Goal: Task Accomplishment & Management: Manage account settings

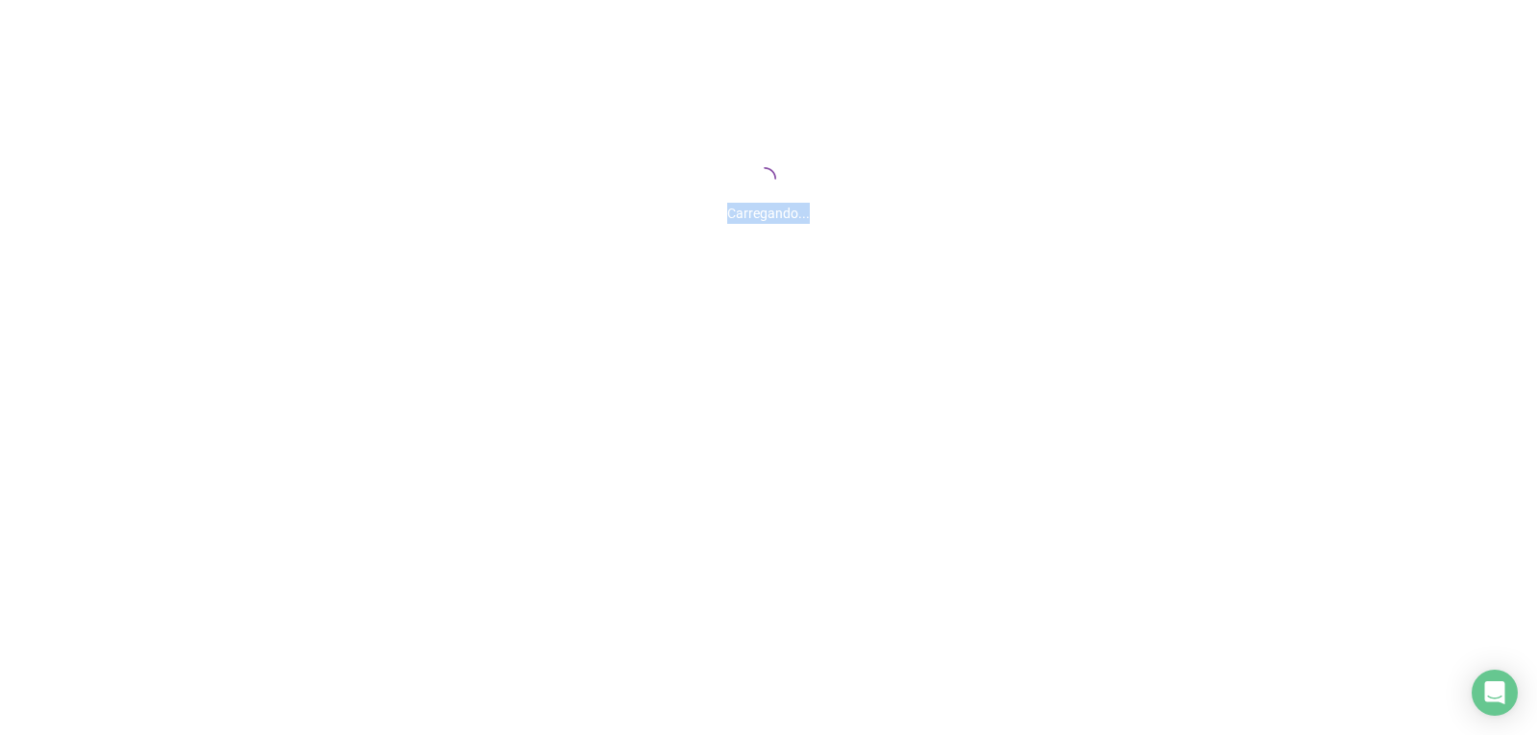
drag, startPoint x: 711, startPoint y: 376, endPoint x: 797, endPoint y: 279, distance: 129.9
click at [727, 381] on div "Carregando..." at bounding box center [768, 192] width 1537 height 384
click at [849, 175] on div "Carregando..." at bounding box center [768, 192] width 1537 height 384
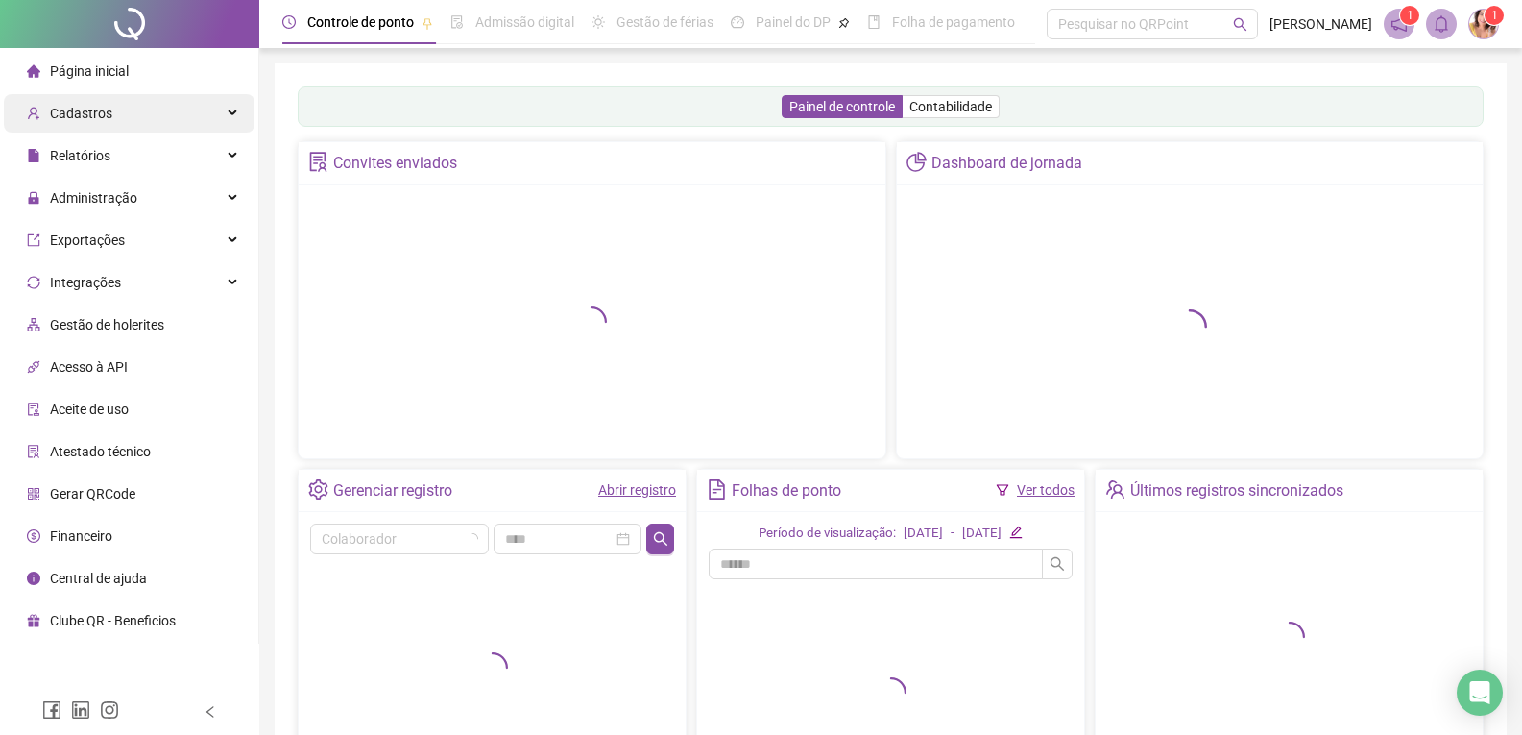
click at [131, 107] on div "Cadastros" at bounding box center [129, 113] width 251 height 38
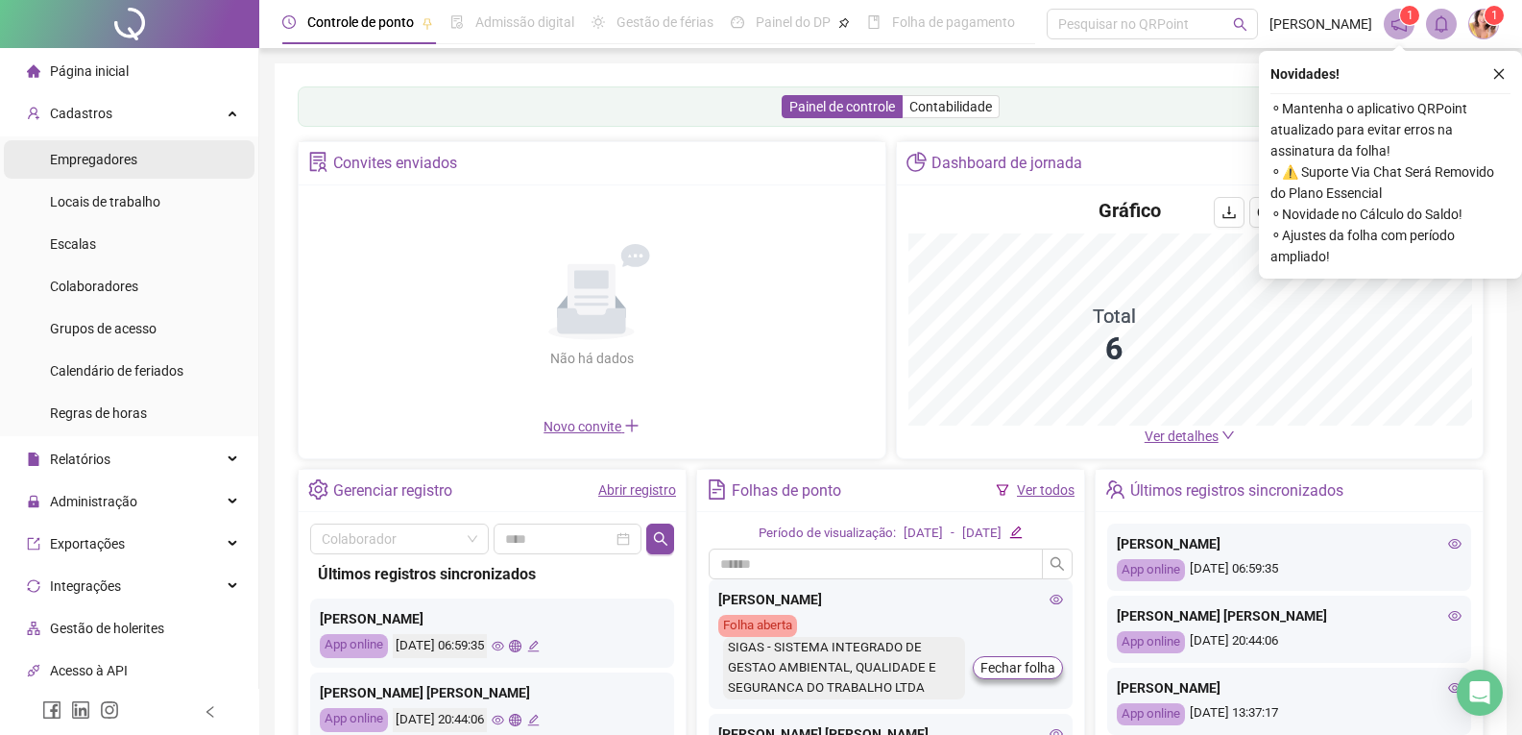
click at [85, 158] on span "Empregadores" at bounding box center [93, 159] width 87 height 15
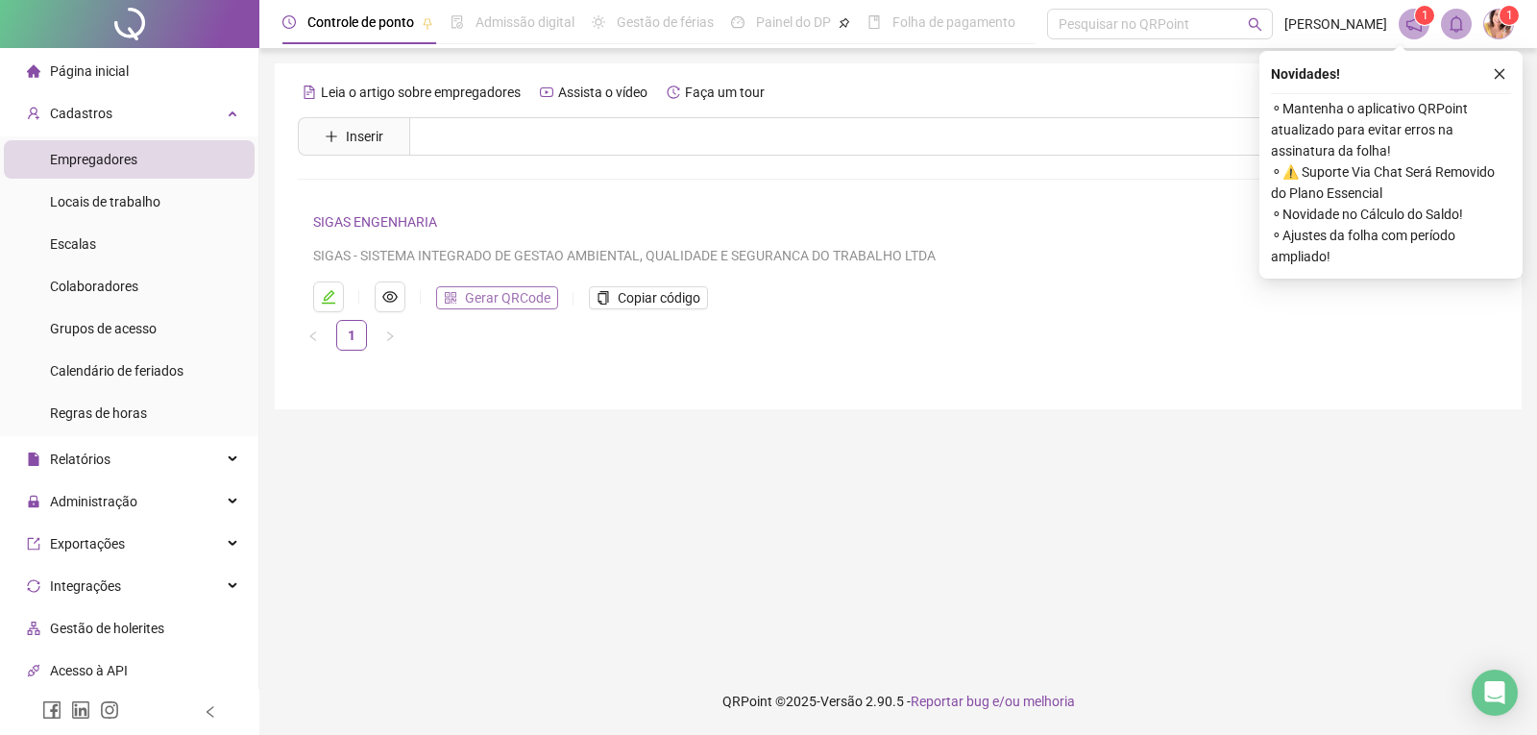
click at [491, 301] on span "Gerar QRCode" at bounding box center [507, 297] width 85 height 21
click at [119, 279] on span "Colaboradores" at bounding box center [94, 286] width 88 height 15
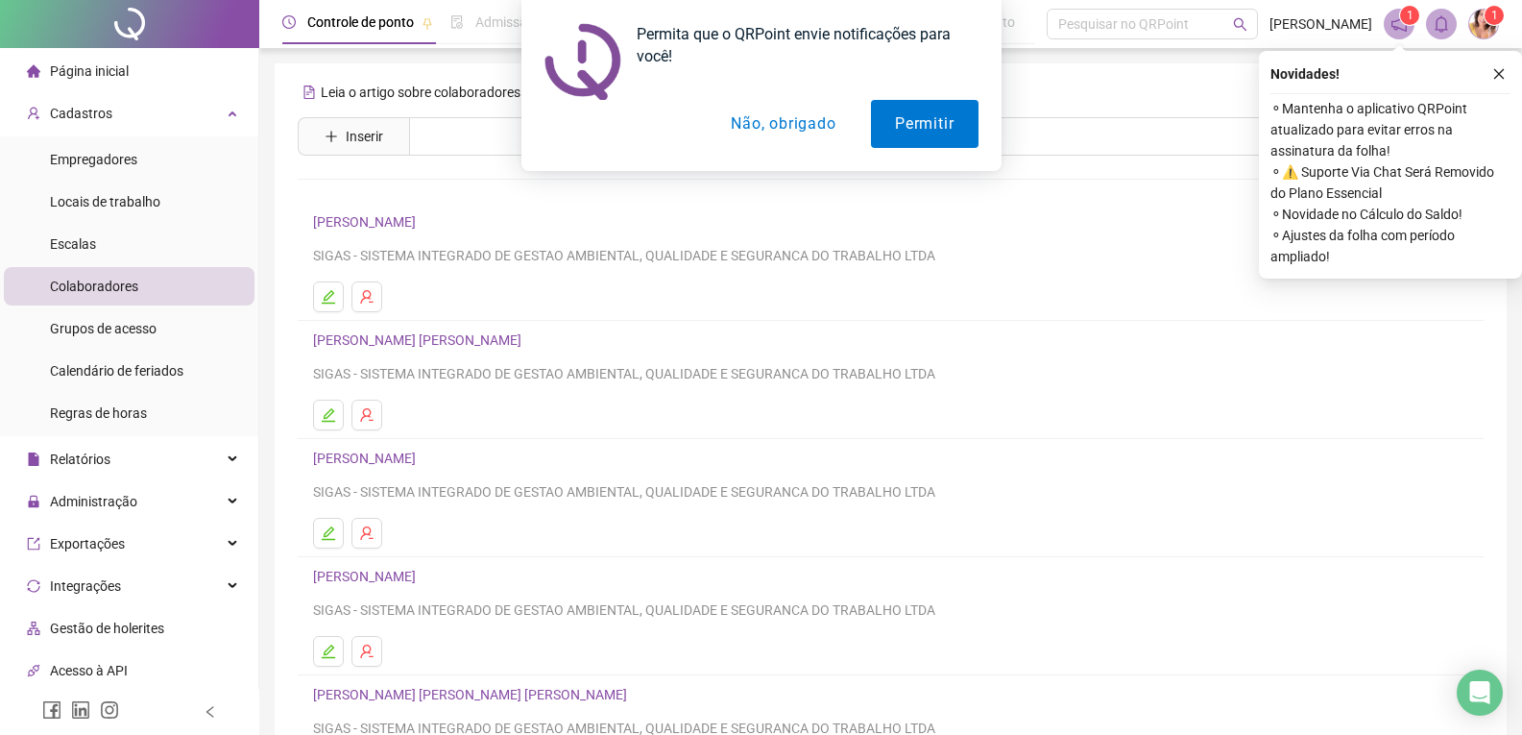
click at [344, 227] on link "[PERSON_NAME]" at bounding box center [367, 221] width 109 height 15
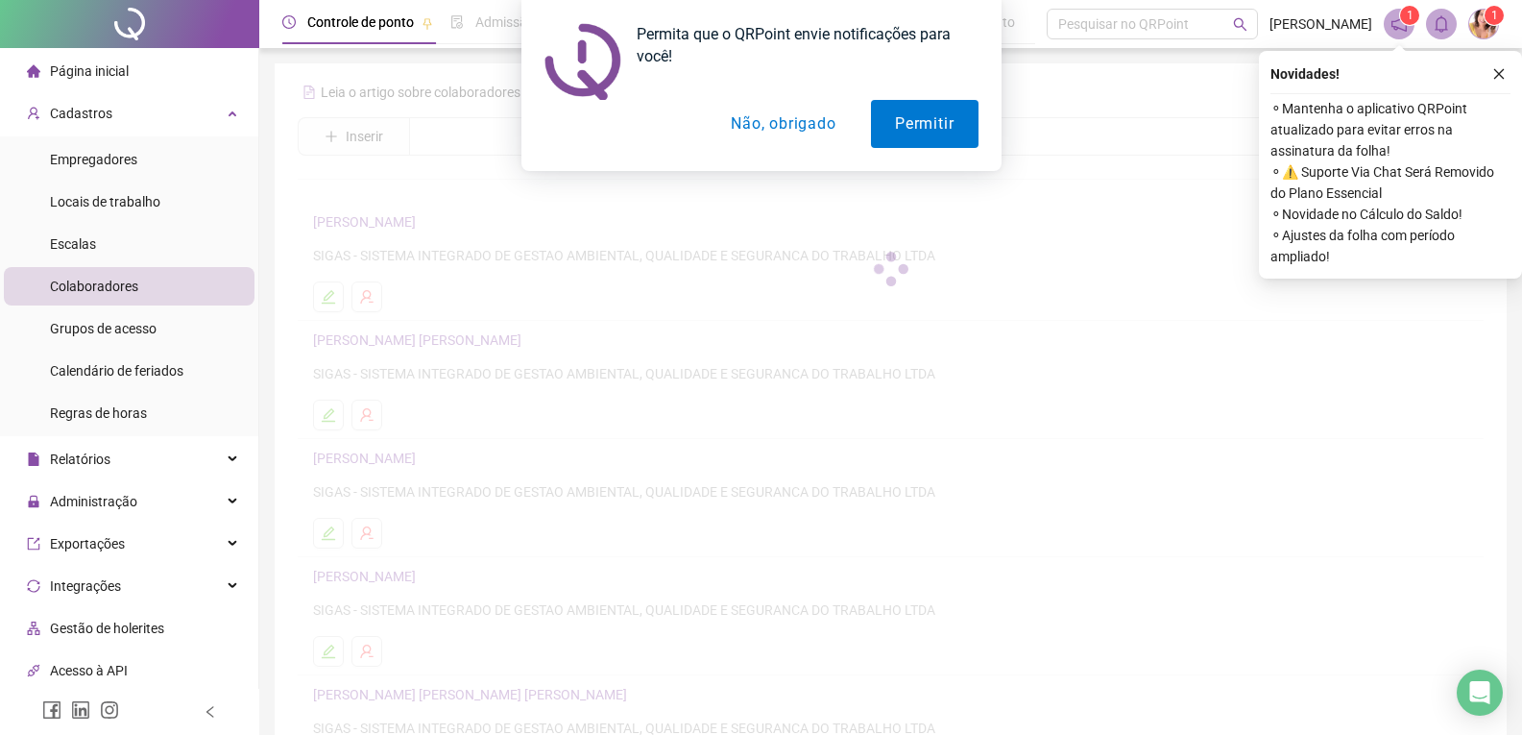
click at [786, 126] on button "Não, obrigado" at bounding box center [783, 124] width 153 height 48
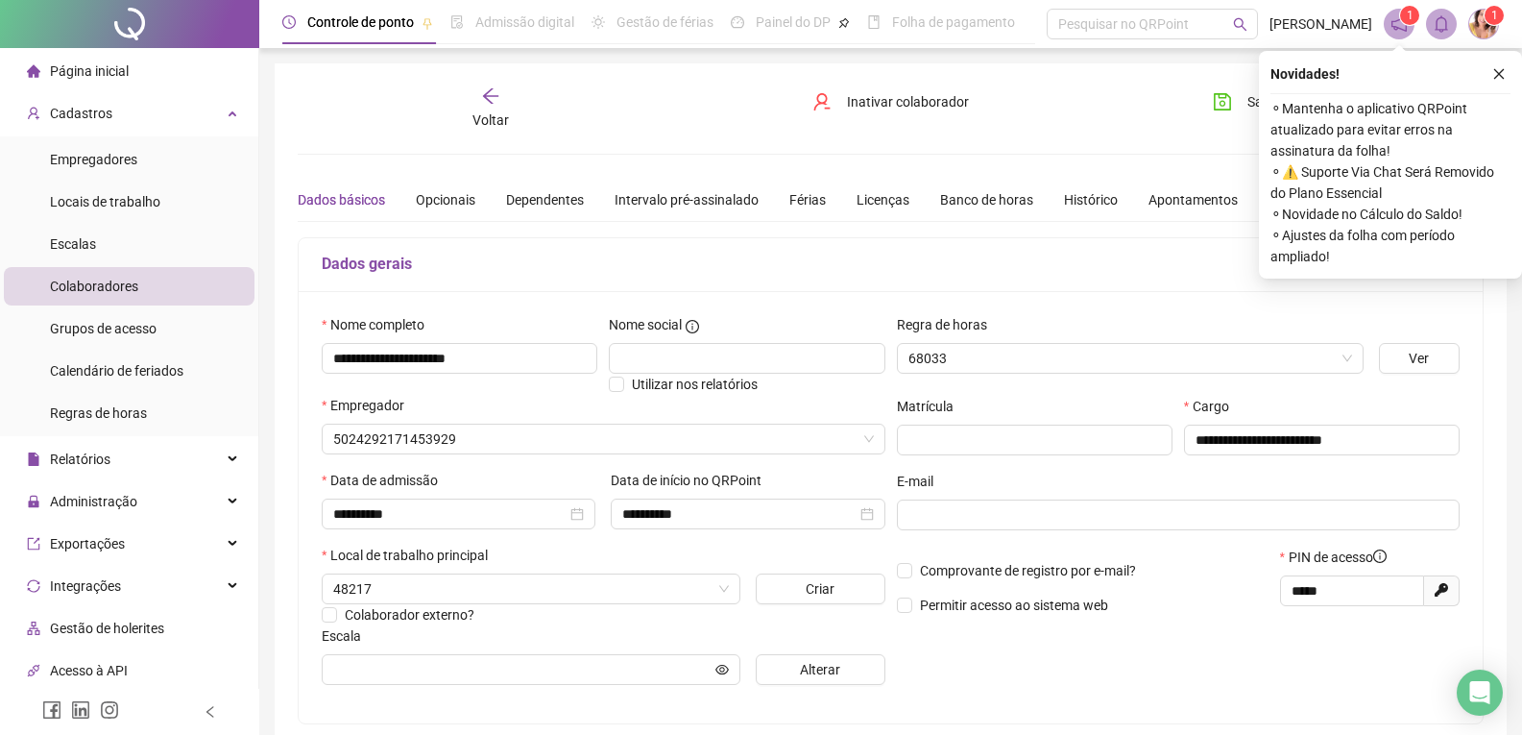
type input "**********"
type input "*******"
click at [1504, 72] on icon "close" at bounding box center [1498, 73] width 13 height 13
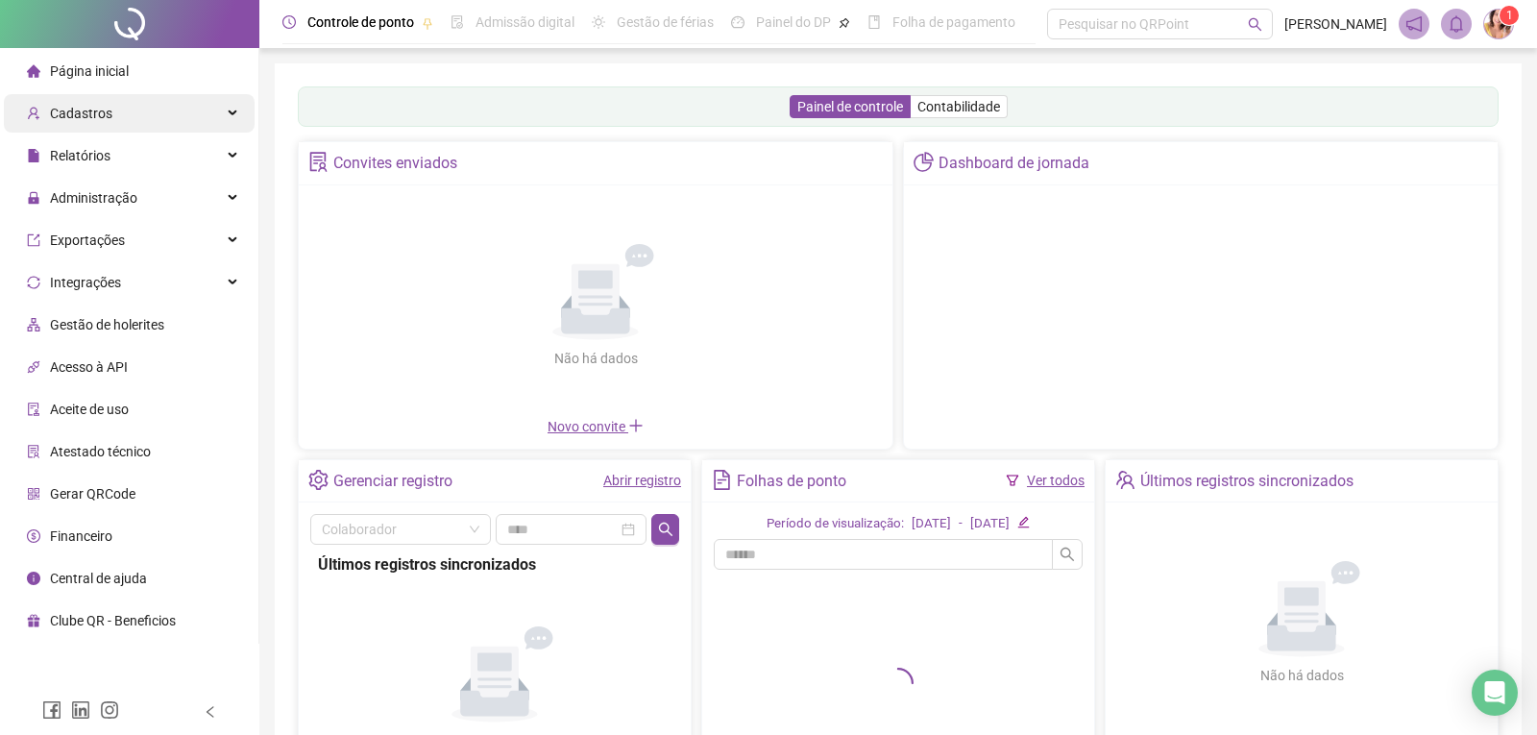
click at [170, 126] on div "Cadastros" at bounding box center [129, 113] width 251 height 38
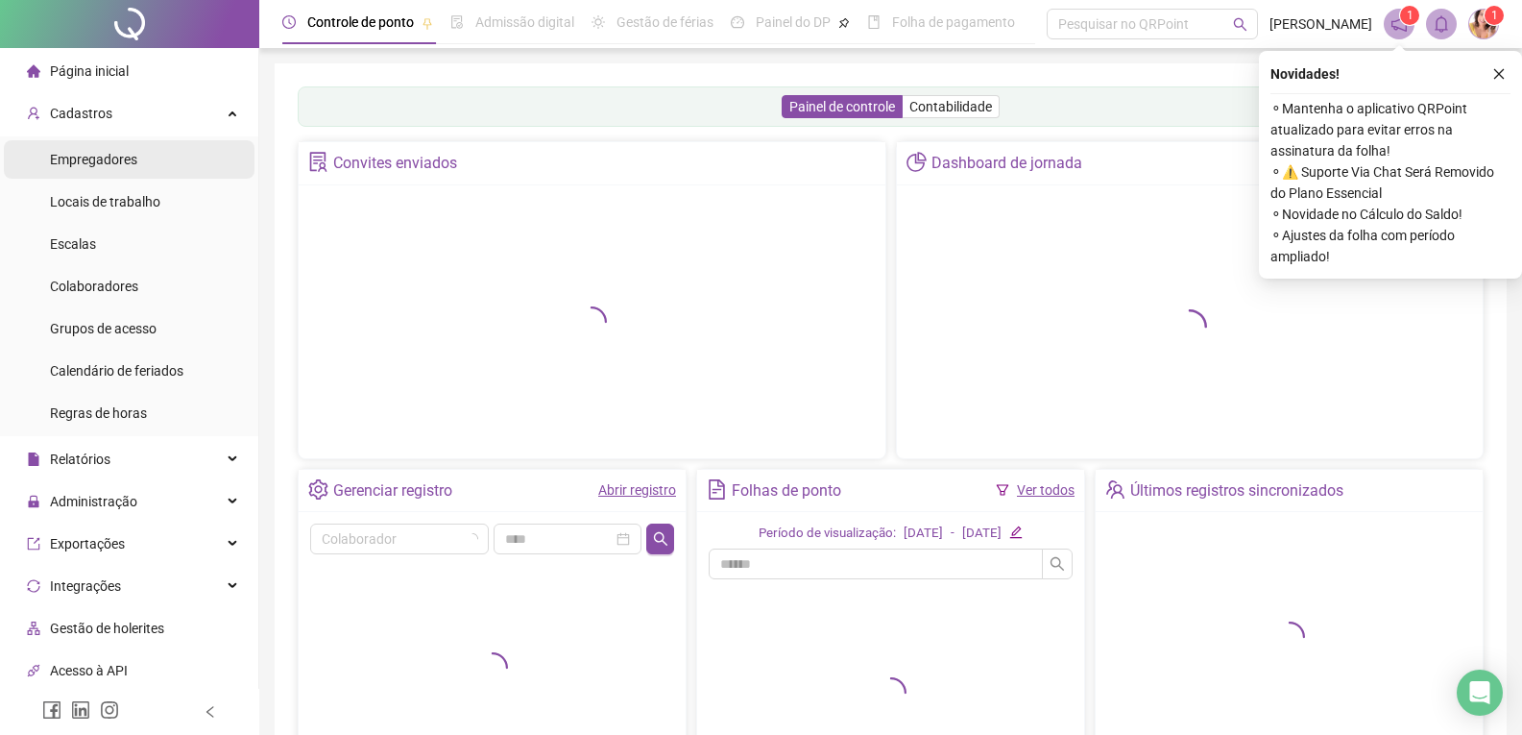
click at [94, 161] on span "Empregadores" at bounding box center [93, 159] width 87 height 15
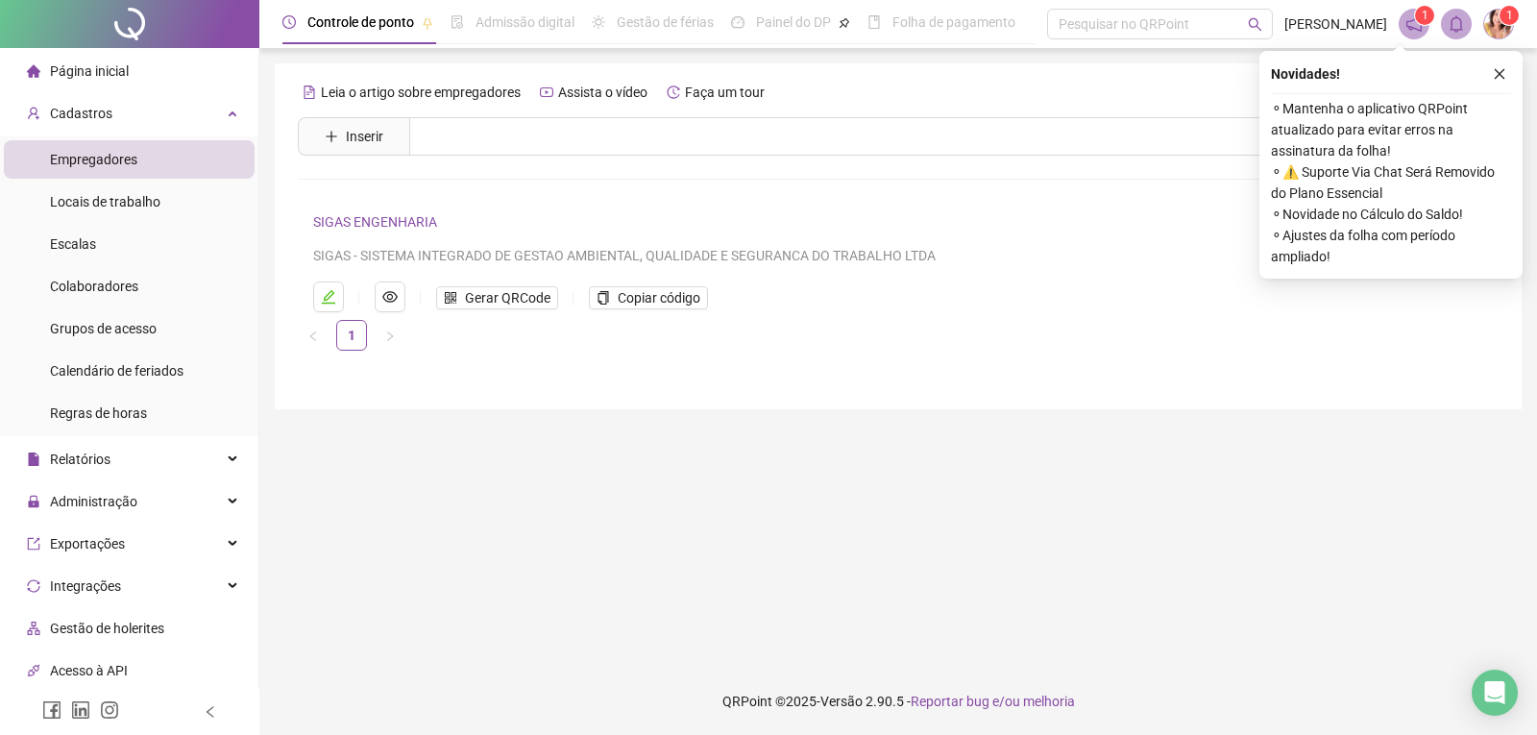
click at [468, 291] on span "Gerar QRCode" at bounding box center [507, 297] width 85 height 21
click at [36, 291] on li "Colaboradores" at bounding box center [129, 286] width 251 height 38
click at [75, 284] on span "Colaboradores" at bounding box center [94, 286] width 88 height 15
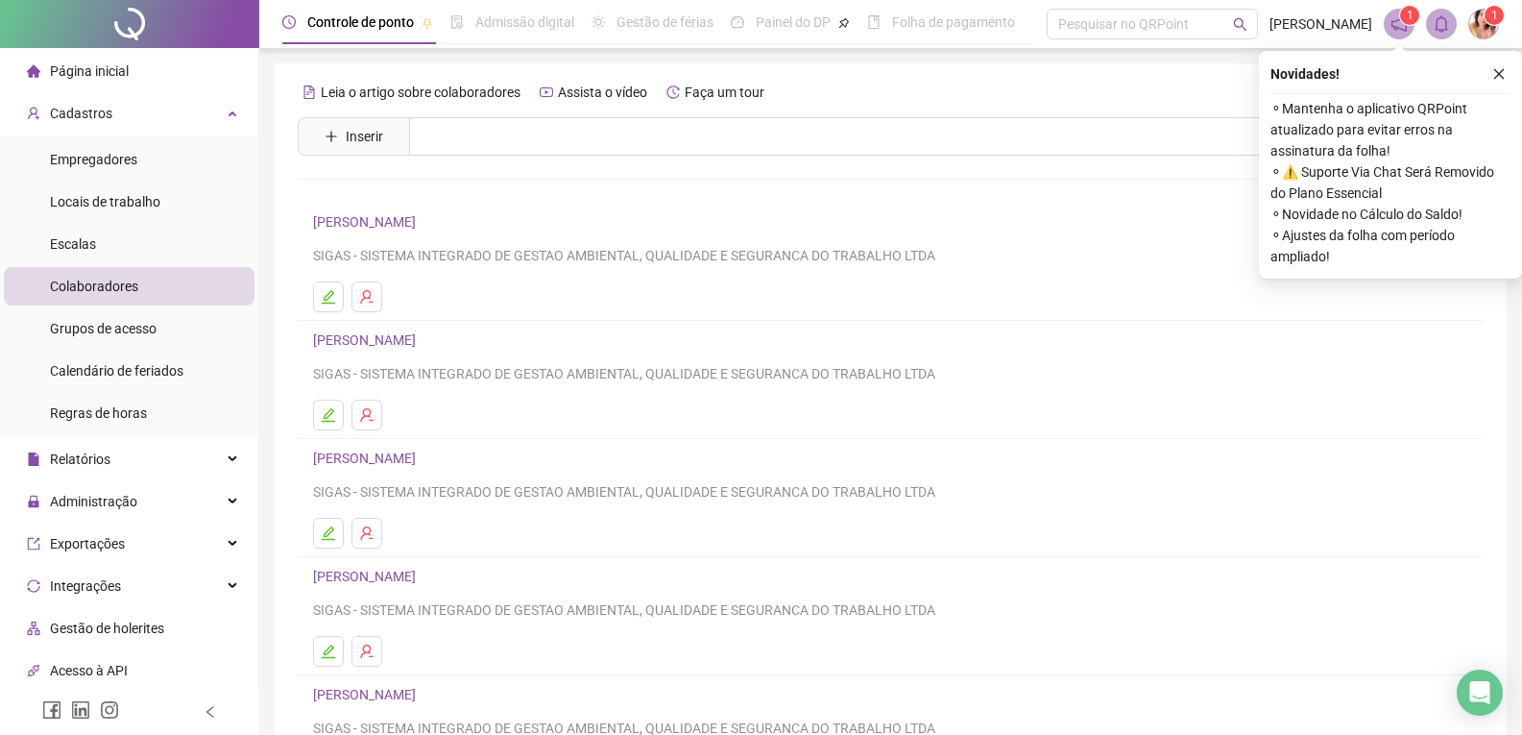
click at [383, 224] on link "[PERSON_NAME]" at bounding box center [367, 221] width 109 height 15
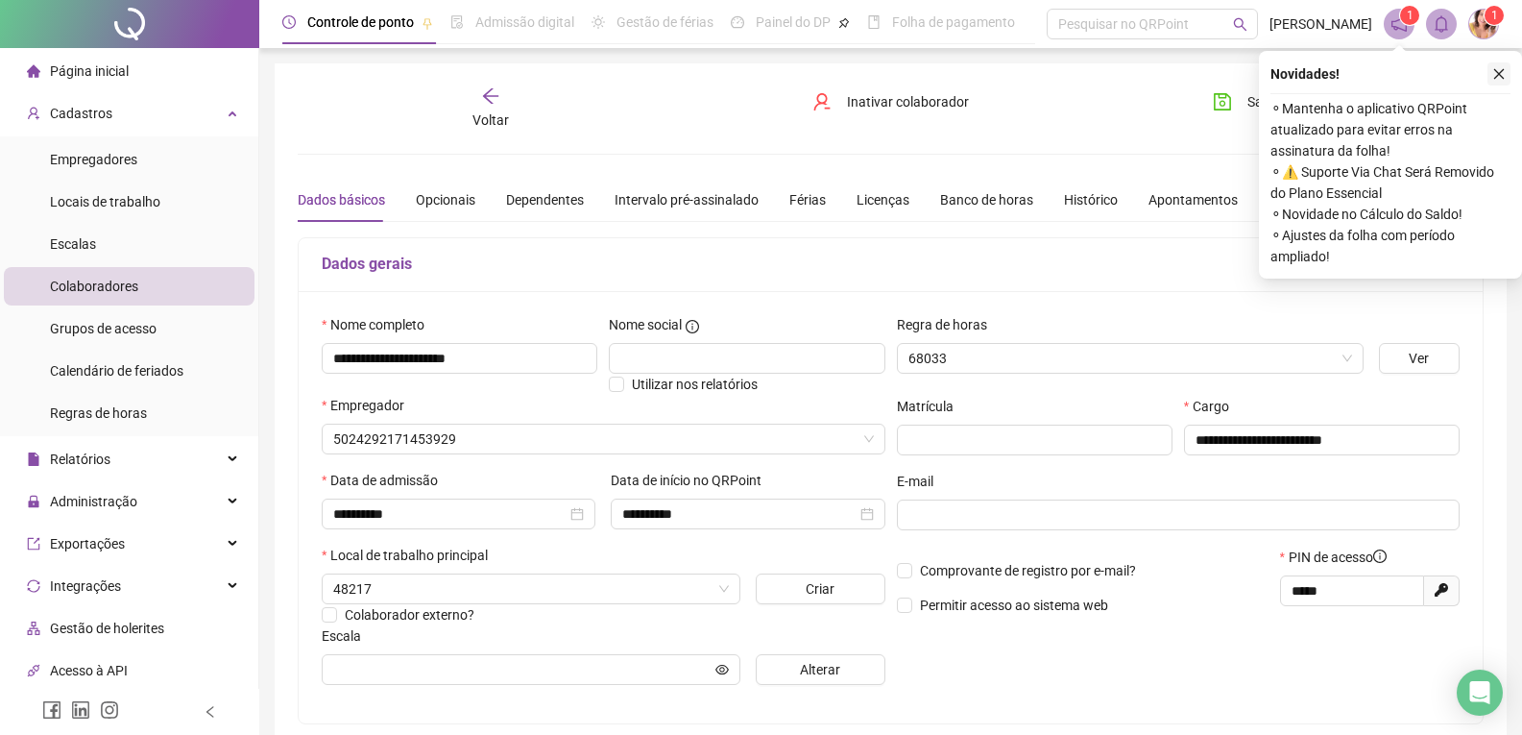
type input "*******"
click at [1489, 73] on button "button" at bounding box center [1499, 73] width 23 height 23
